Goal: Navigation & Orientation: Find specific page/section

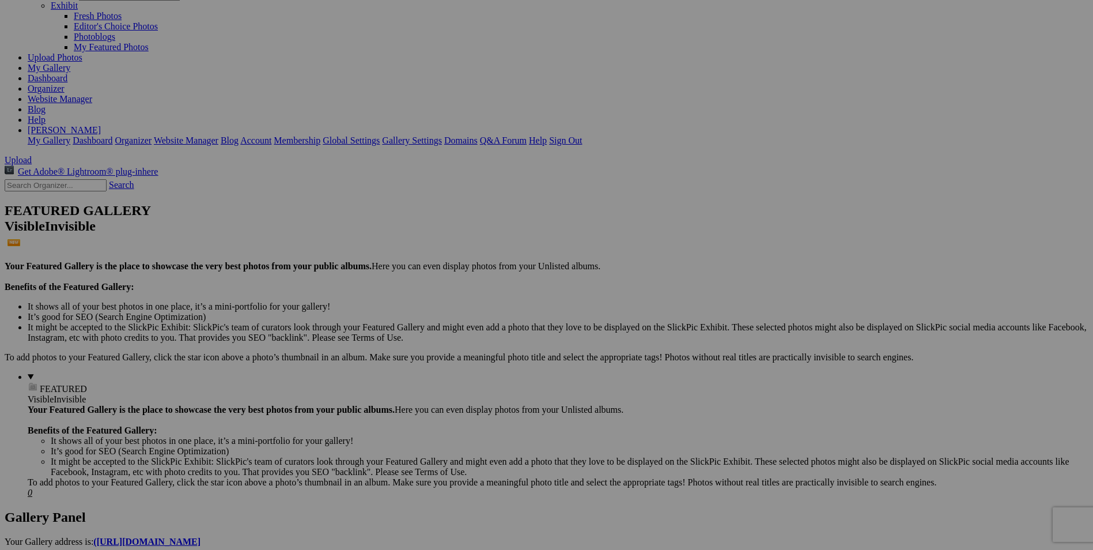
scroll to position [115, 0]
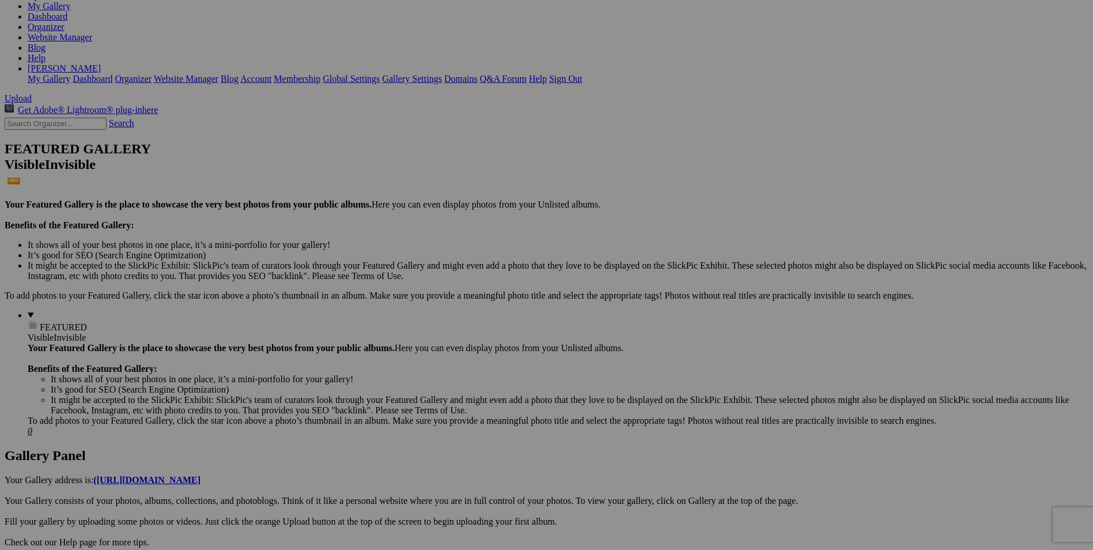
scroll to position [173, 0]
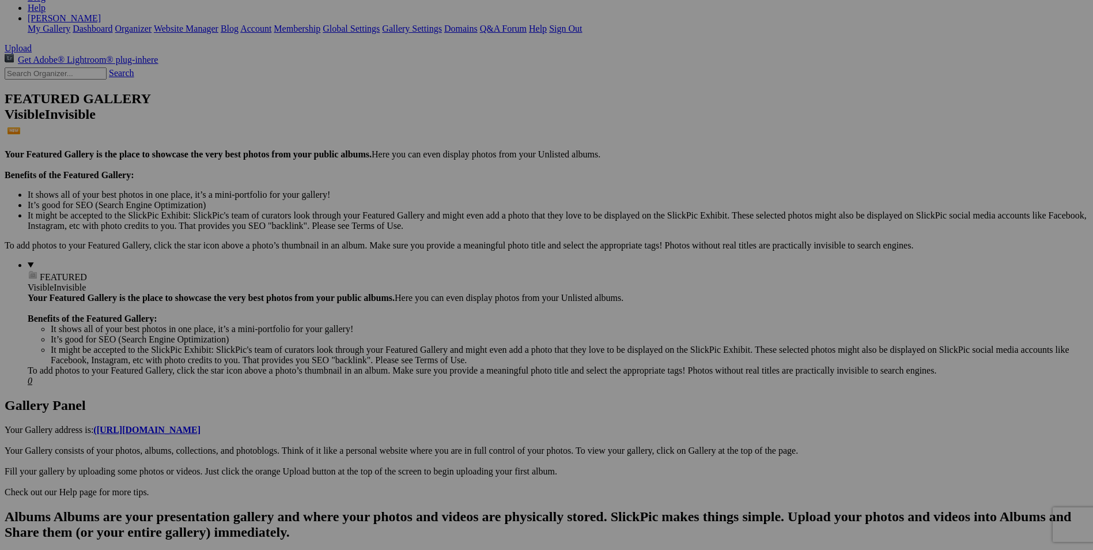
scroll to position [231, 0]
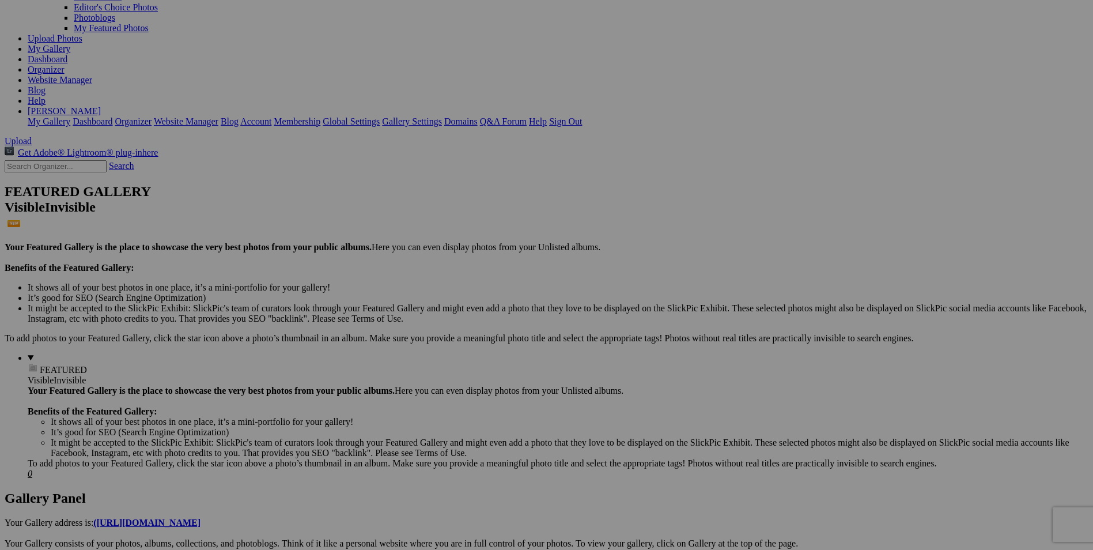
scroll to position [173, 0]
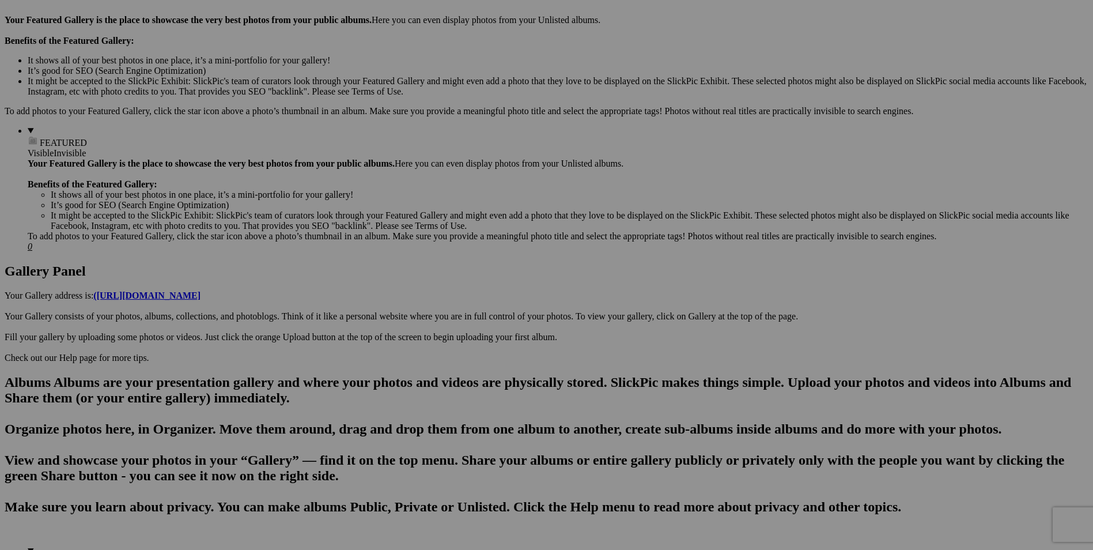
scroll to position [346, 0]
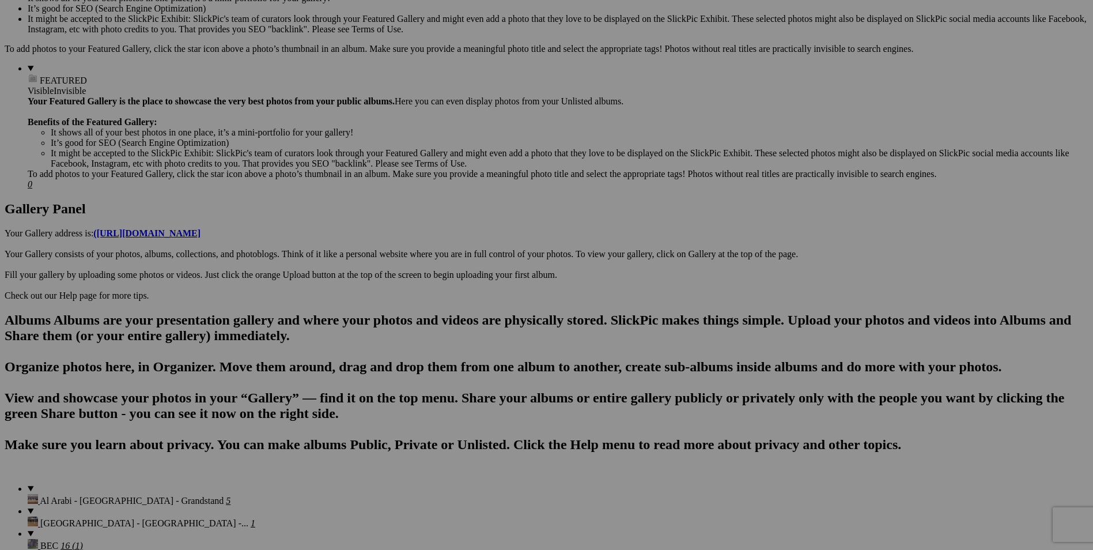
scroll to position [403, 0]
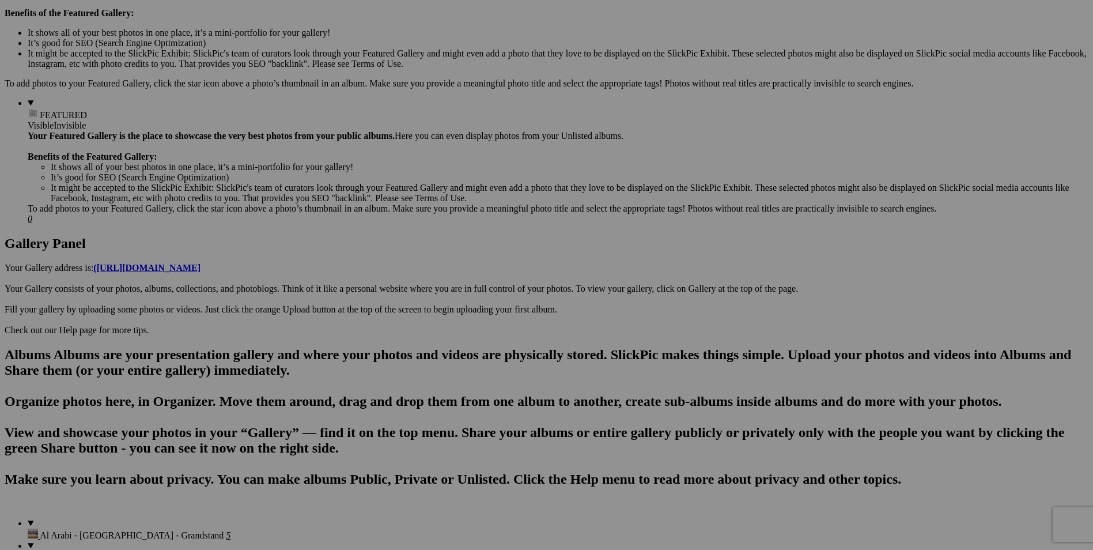
scroll to position [403, 0]
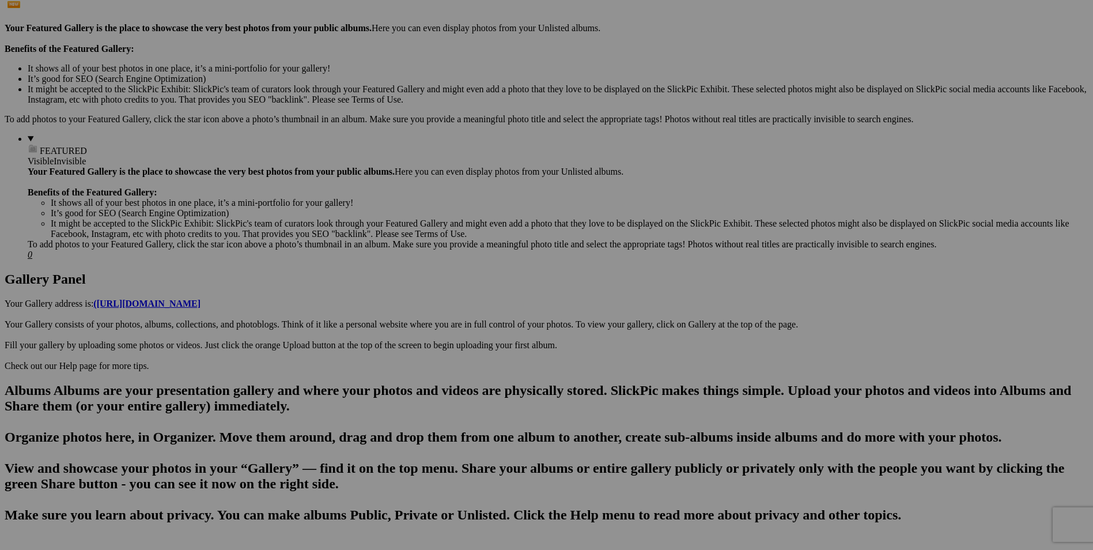
scroll to position [346, 0]
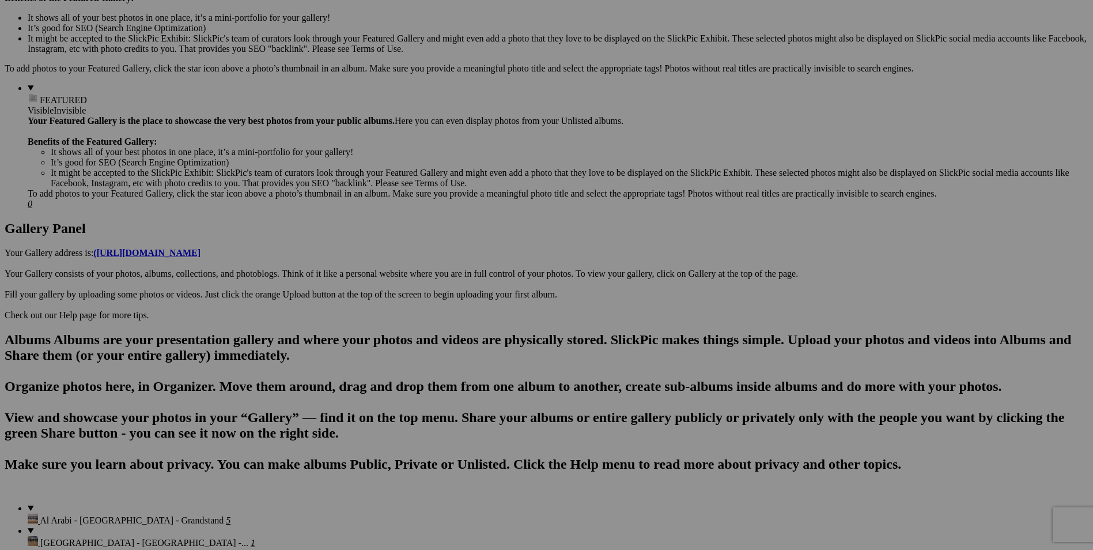
scroll to position [403, 0]
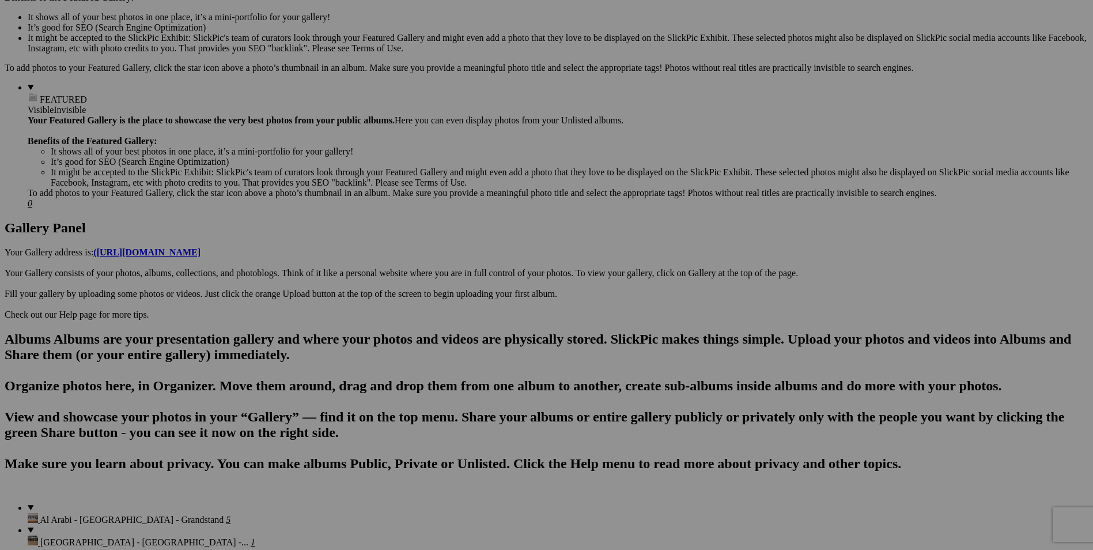
scroll to position [461, 0]
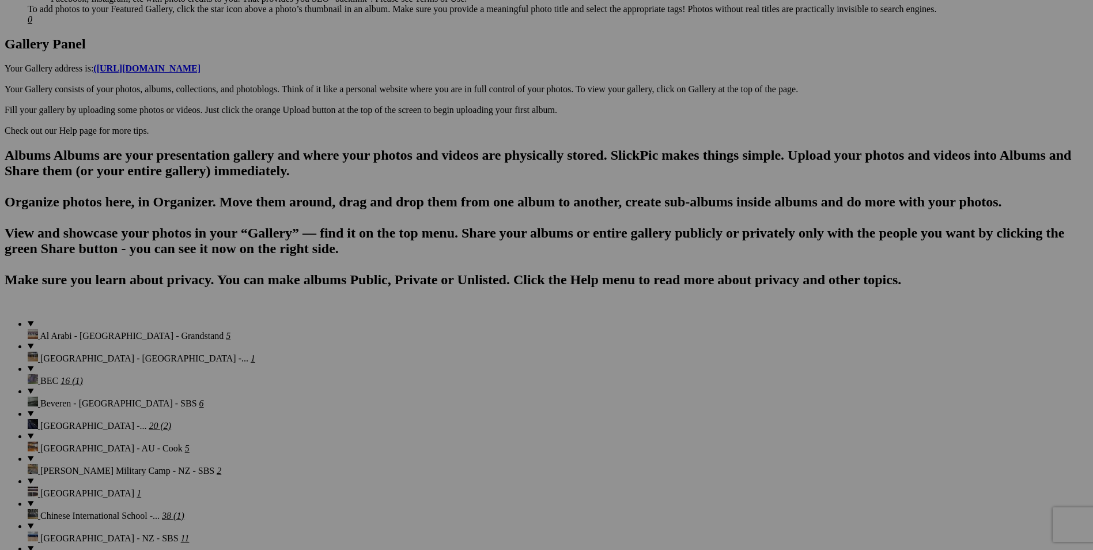
scroll to position [576, 0]
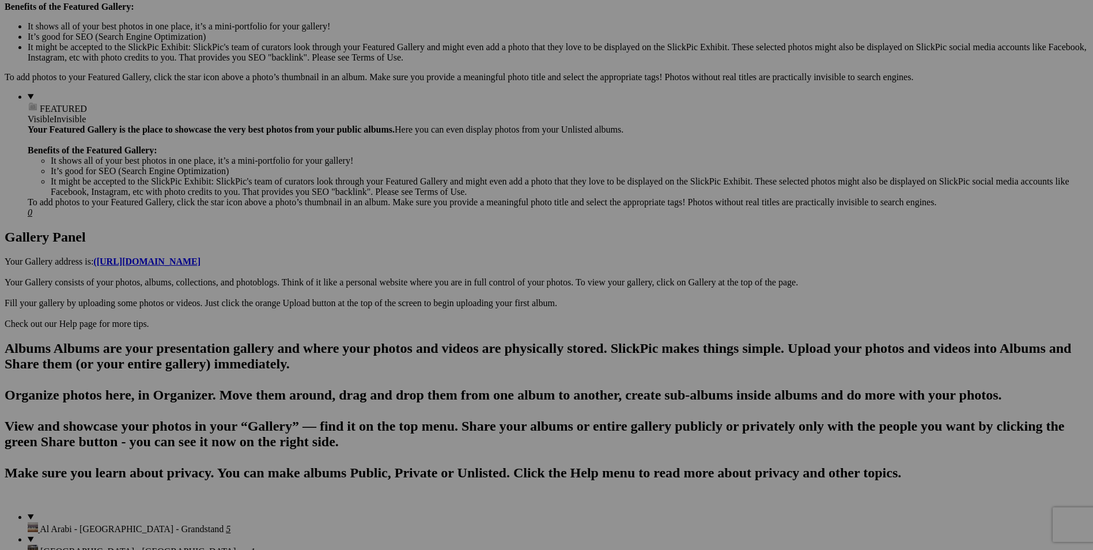
scroll to position [576, 0]
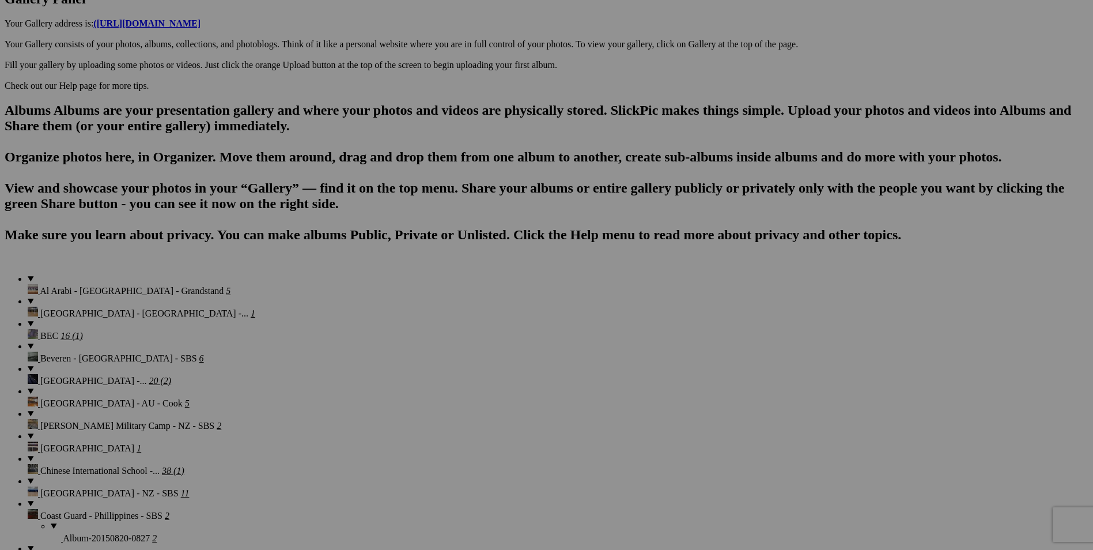
scroll to position [692, 0]
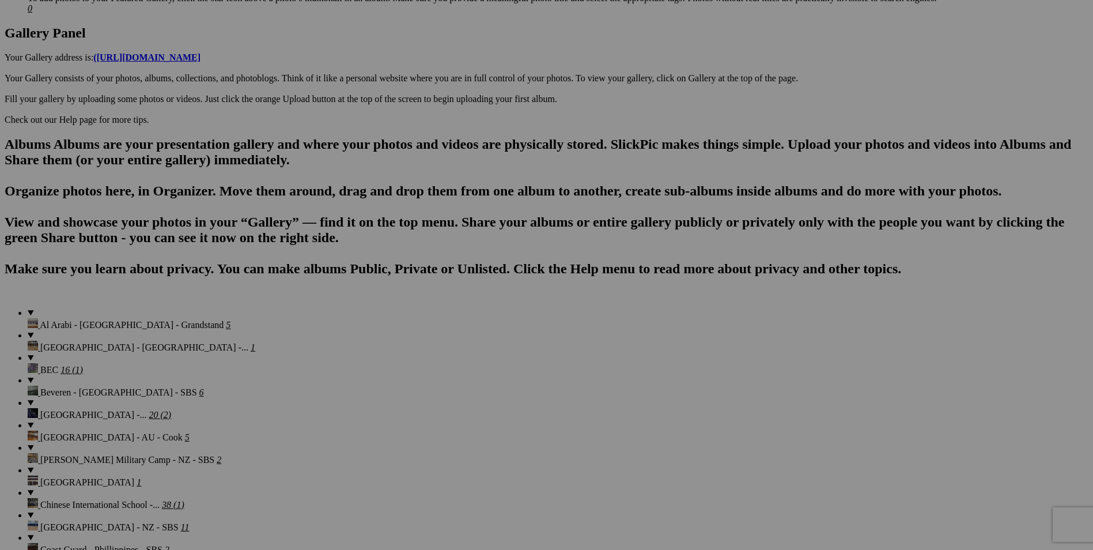
scroll to position [749, 0]
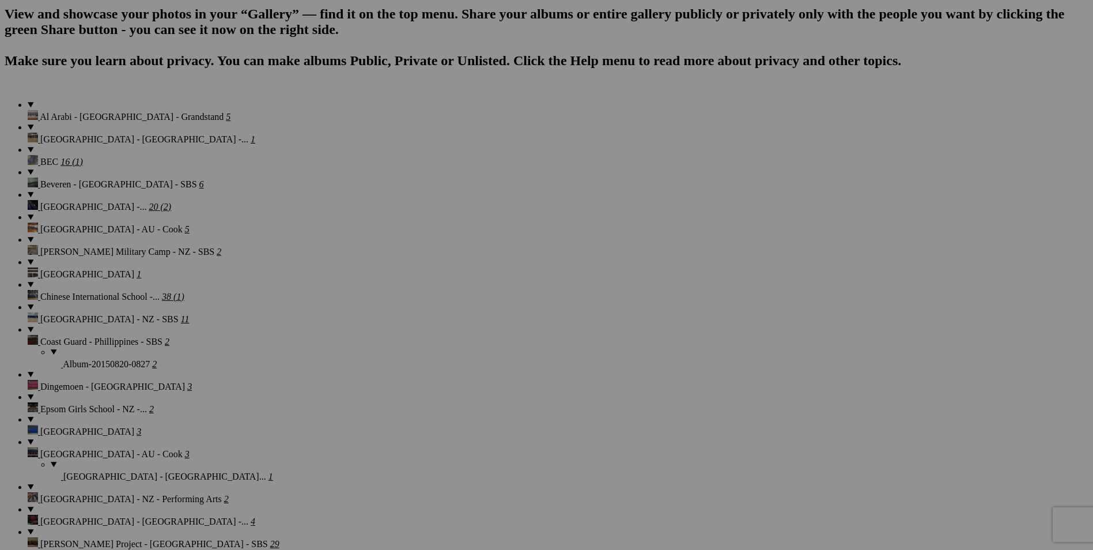
scroll to position [807, 0]
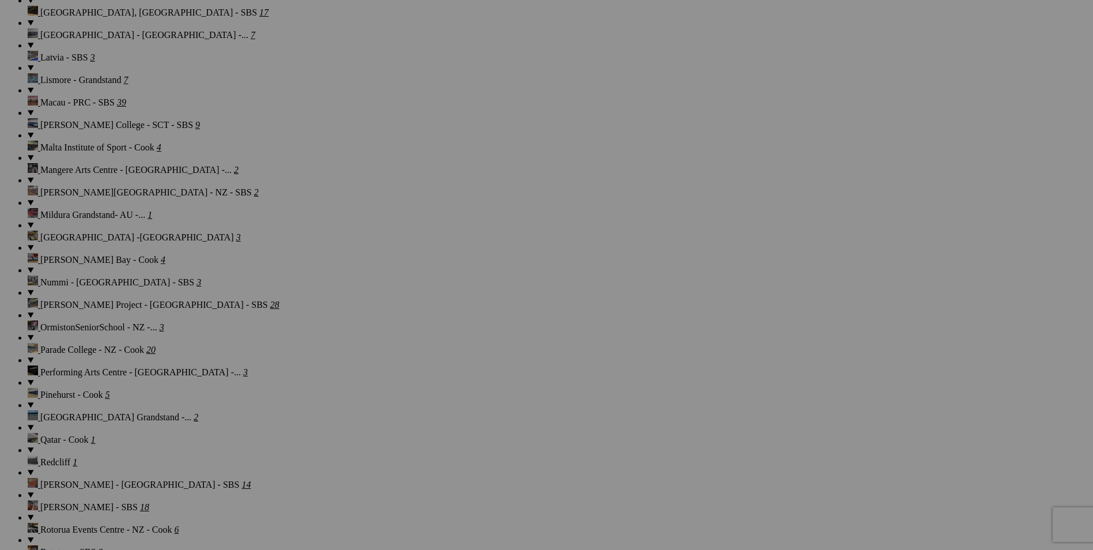
scroll to position [1383, 0]
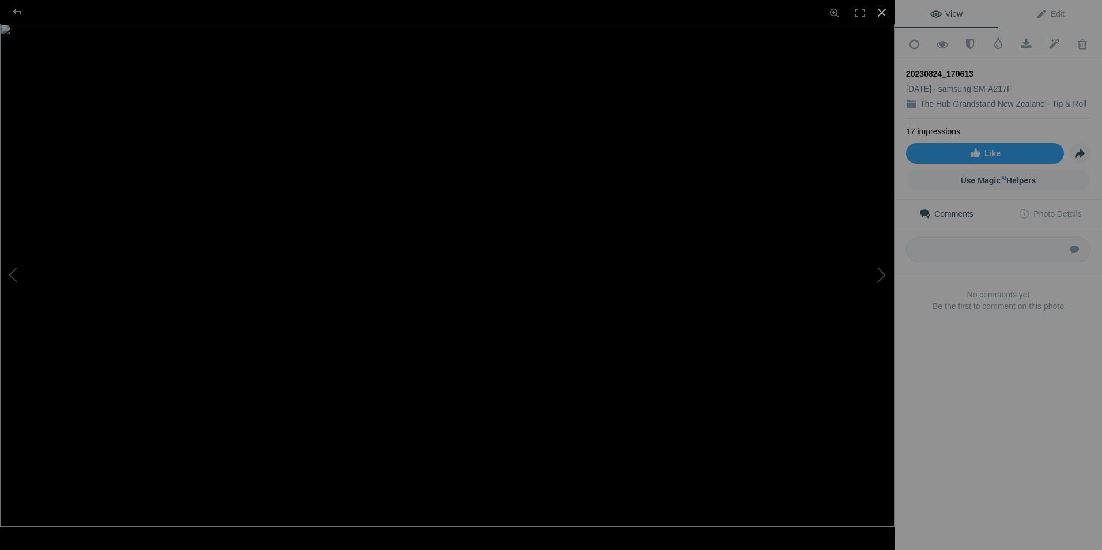
click at [886, 10] on div at bounding box center [881, 12] width 25 height 25
